Goal: Task Accomplishment & Management: Use online tool/utility

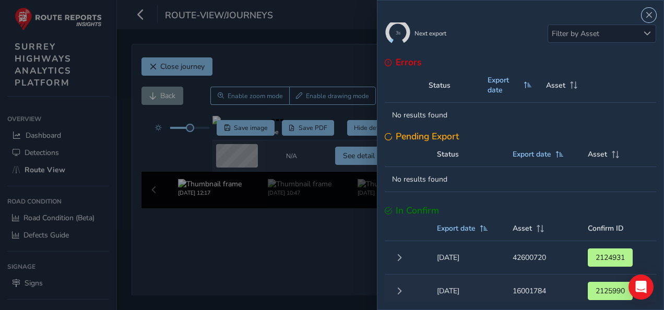
scroll to position [36, 0]
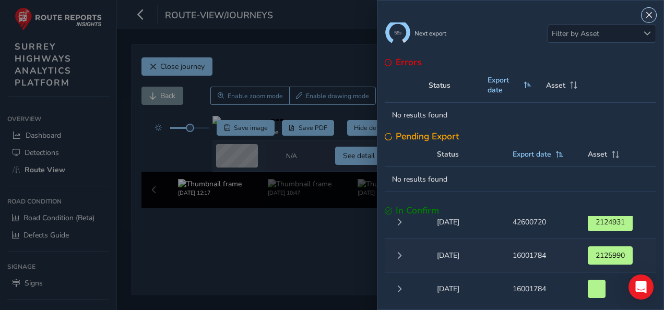
click at [649, 16] on span "Close" at bounding box center [649, 14] width 7 height 7
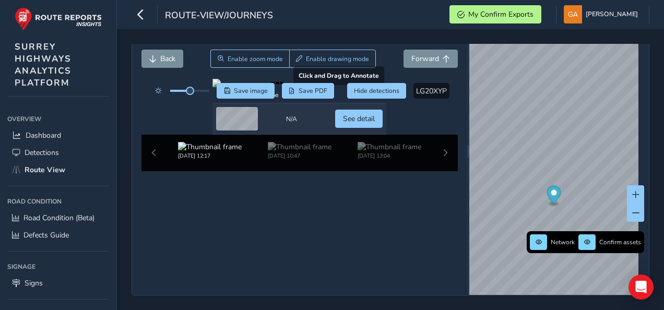
scroll to position [0, 0]
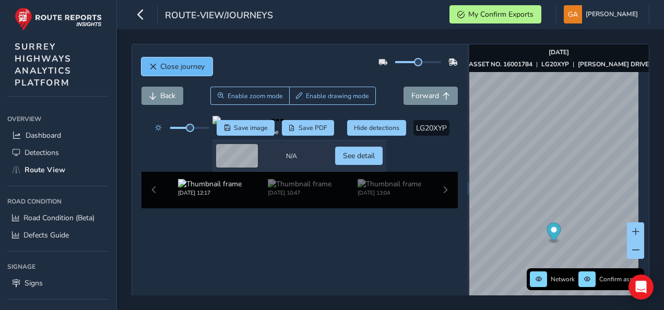
click at [151, 67] on span "Close journey" at bounding box center [152, 66] width 7 height 7
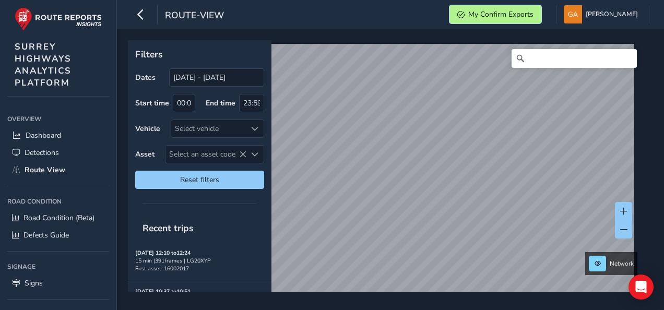
click at [534, 12] on span "My Confirm Exports" at bounding box center [501, 14] width 65 height 10
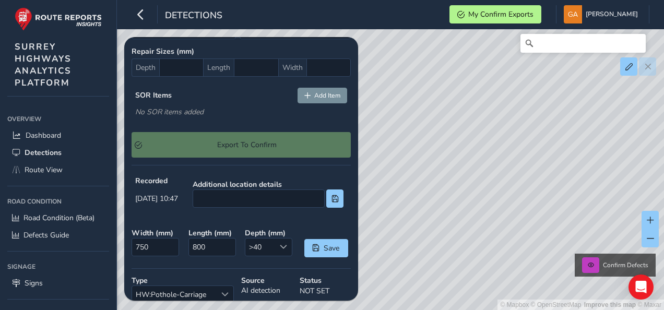
scroll to position [341, 0]
click at [260, 138] on div "Export To Confirm" at bounding box center [241, 144] width 219 height 26
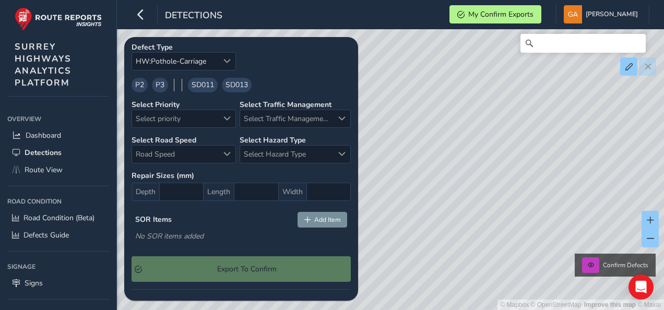
scroll to position [213, 0]
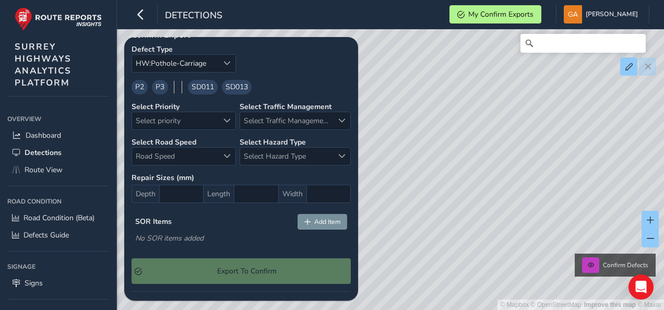
click at [138, 84] on span "P2" at bounding box center [139, 86] width 9 height 11
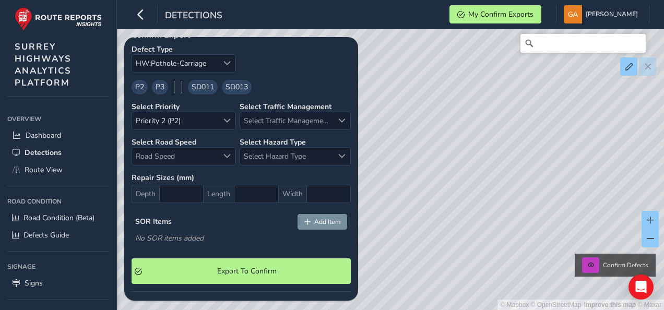
click at [239, 84] on span "SD013" at bounding box center [237, 86] width 22 height 11
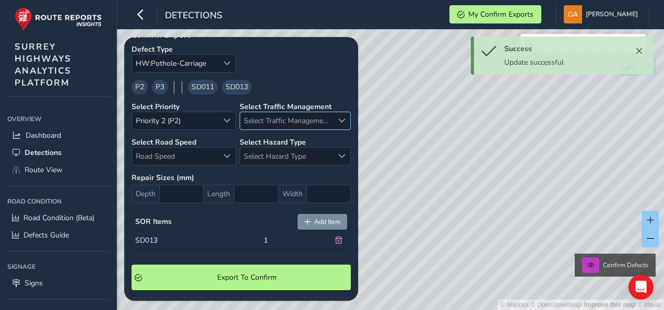
click at [339, 118] on span "Select Traffic Management" at bounding box center [342, 120] width 7 height 7
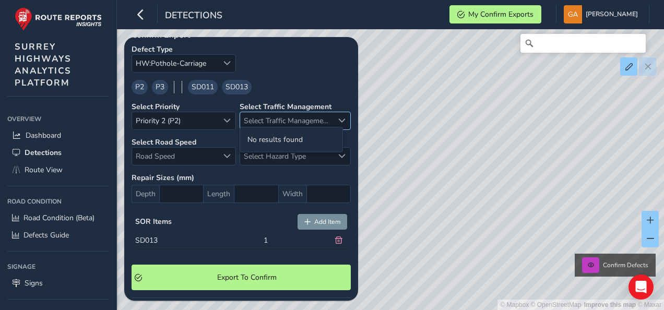
click at [339, 118] on span "Select Traffic Management" at bounding box center [342, 120] width 7 height 7
click at [270, 115] on span "Select Traffic Management" at bounding box center [286, 120] width 93 height 17
click at [227, 153] on span "Road Speed" at bounding box center [227, 156] width 7 height 7
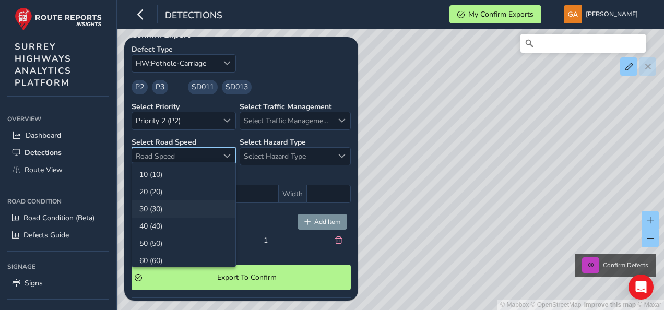
click at [186, 206] on li "30 (30)" at bounding box center [183, 209] width 103 height 17
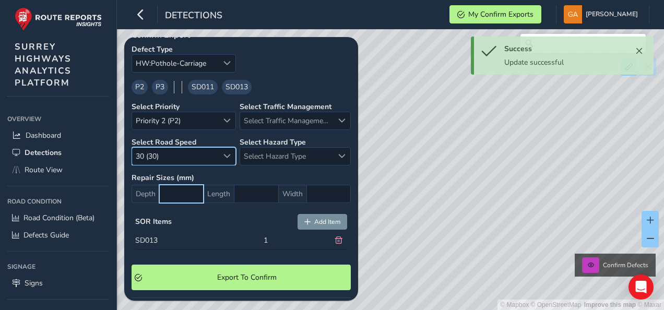
click at [168, 192] on input "text" at bounding box center [181, 194] width 44 height 18
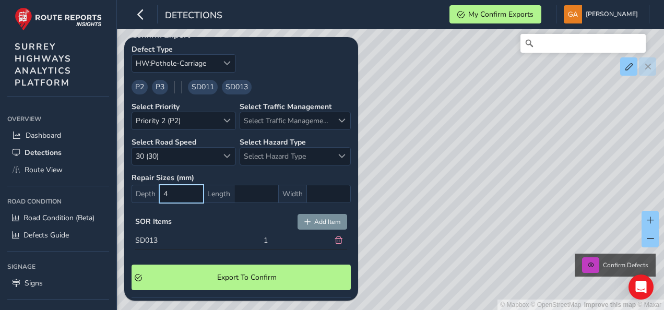
type input "40"
click at [243, 187] on input "text" at bounding box center [256, 194] width 44 height 18
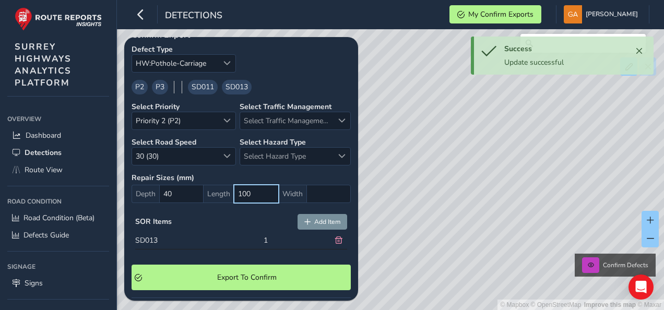
type input "1,000"
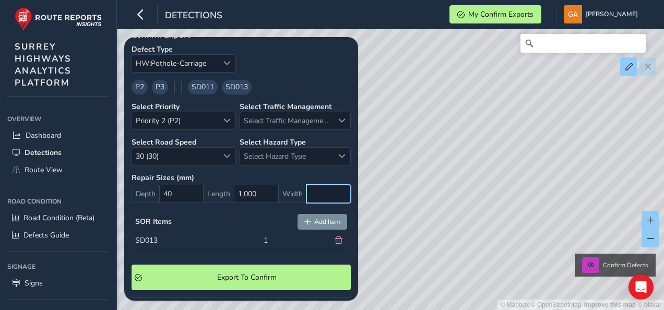
click at [309, 190] on input "text" at bounding box center [329, 194] width 44 height 18
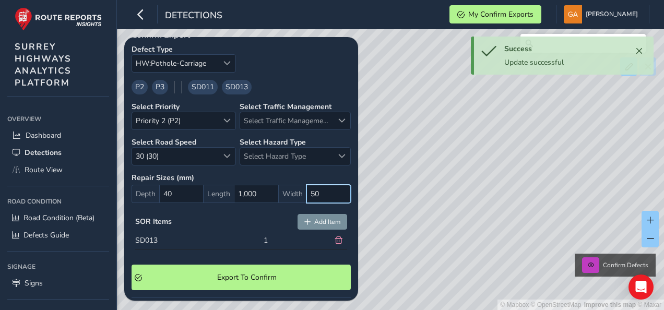
type input "500"
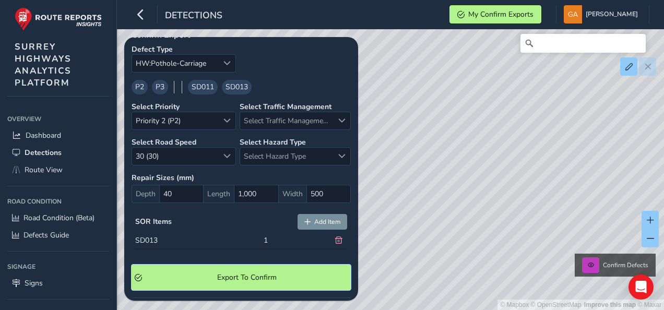
click at [239, 273] on span "Export To Confirm" at bounding box center [247, 278] width 202 height 10
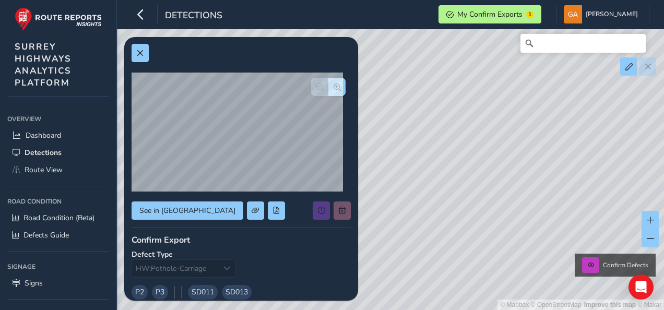
scroll to position [0, 0]
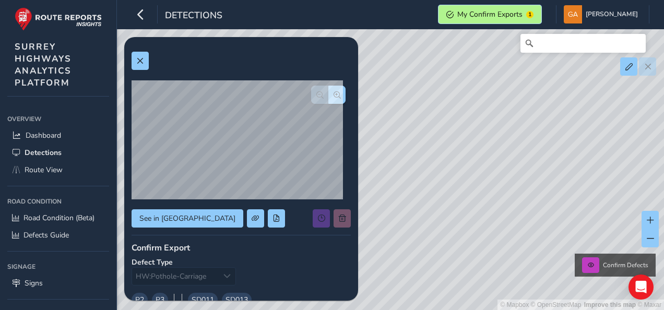
click at [523, 15] on span "My Confirm Exports" at bounding box center [490, 14] width 65 height 10
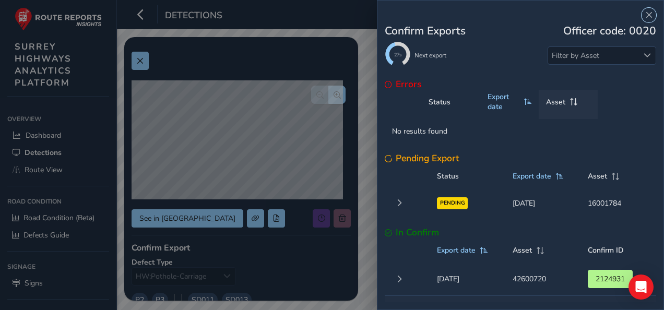
scroll to position [6, 0]
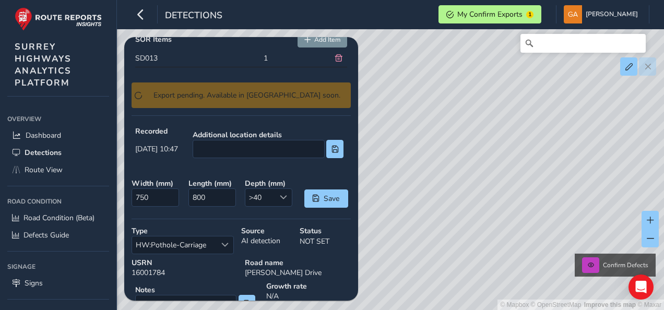
scroll to position [410, 0]
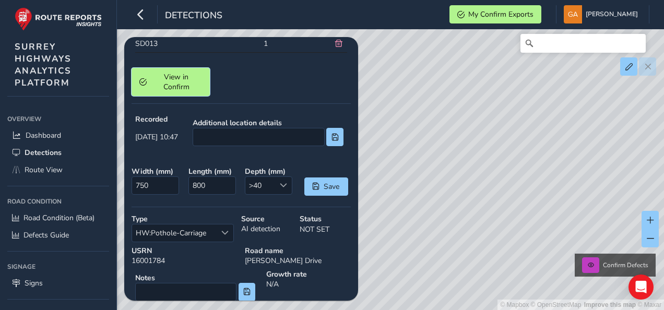
click at [166, 81] on span "View in Confirm" at bounding box center [176, 82] width 52 height 20
click at [172, 73] on span "View in Confirm" at bounding box center [176, 82] width 52 height 20
click at [172, 74] on span "View in Confirm" at bounding box center [176, 82] width 52 height 20
click at [182, 78] on span "View in Confirm" at bounding box center [176, 82] width 52 height 20
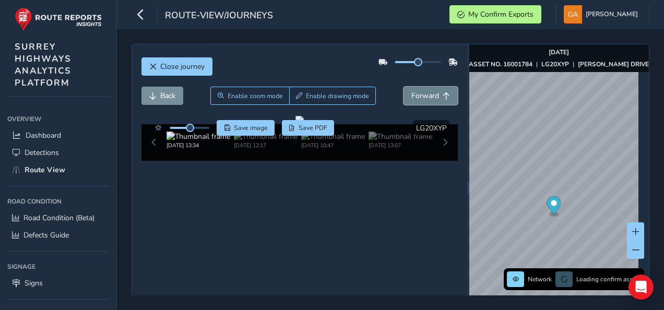
click at [419, 94] on span "Forward" at bounding box center [426, 96] width 28 height 10
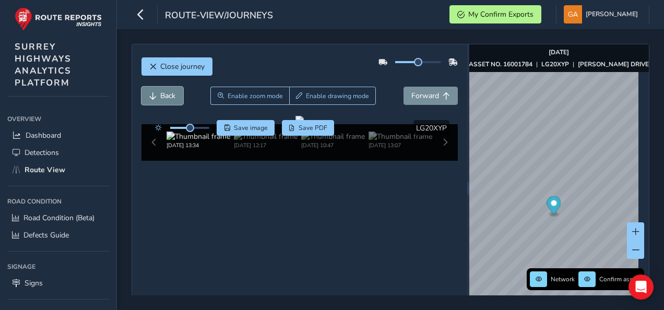
click at [165, 92] on span "Back" at bounding box center [167, 96] width 15 height 10
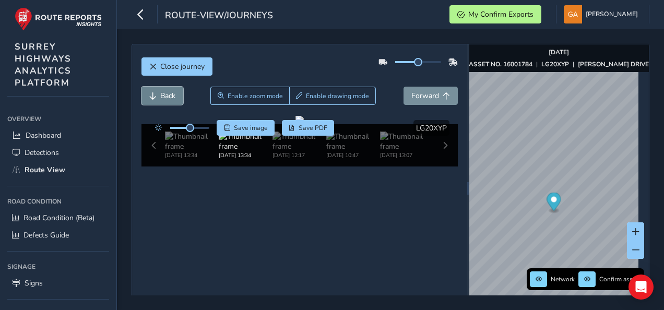
click at [165, 92] on span "Back" at bounding box center [167, 96] width 15 height 10
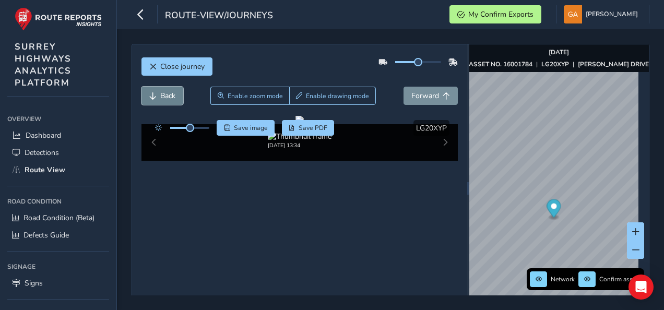
click at [165, 92] on span "Back" at bounding box center [167, 96] width 15 height 10
